Goal: Information Seeking & Learning: Understand process/instructions

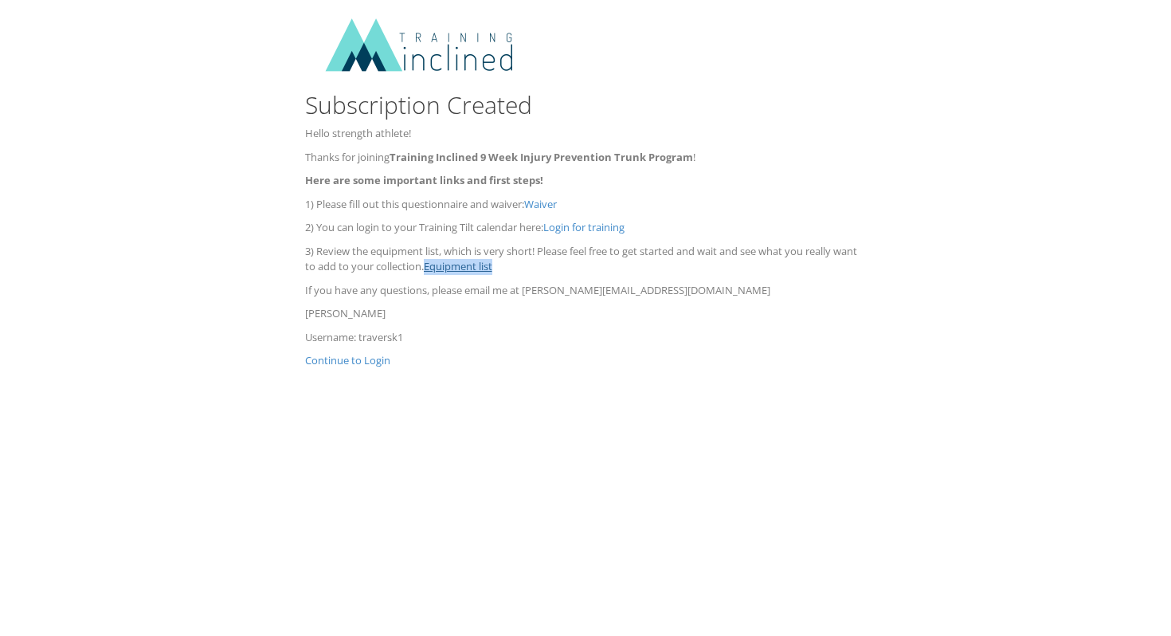
click at [492, 269] on link "Equipment list" at bounding box center [458, 266] width 69 height 14
click at [492, 265] on link "Equipment list" at bounding box center [458, 266] width 69 height 14
click at [531, 359] on p "Continue to Login" at bounding box center [586, 361] width 562 height 16
click at [492, 268] on link "Equipment list" at bounding box center [458, 266] width 69 height 14
click at [476, 265] on link "Equipment list" at bounding box center [458, 266] width 69 height 14
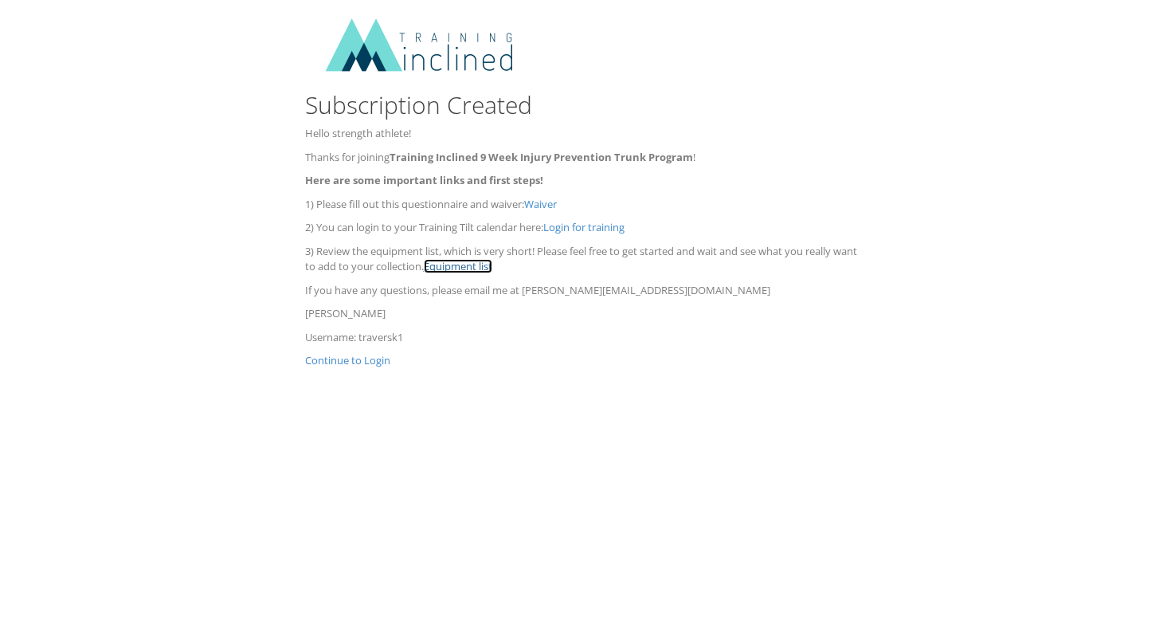
click at [492, 273] on link "Equipment list" at bounding box center [458, 266] width 69 height 14
click at [492, 272] on link "Equipment list" at bounding box center [458, 266] width 69 height 14
click at [692, 257] on p "3) Review the equipment list, which is very short! Please feel free to get star…" at bounding box center [586, 259] width 562 height 31
click at [688, 244] on p "3) Review the equipment list, which is very short! Please feel free to get star…" at bounding box center [586, 259] width 562 height 31
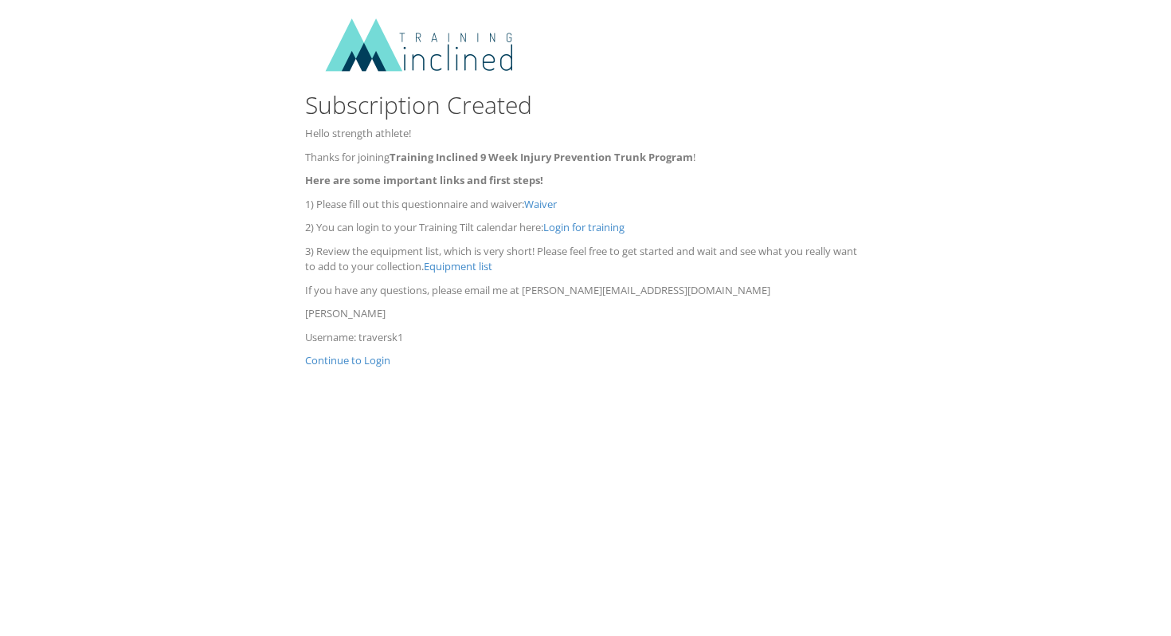
click at [555, 262] on p "3) Review the equipment list, which is very short! Please feel free to get star…" at bounding box center [586, 259] width 562 height 31
click at [492, 265] on link "Equipment list" at bounding box center [458, 266] width 69 height 14
